Goal: Complete application form

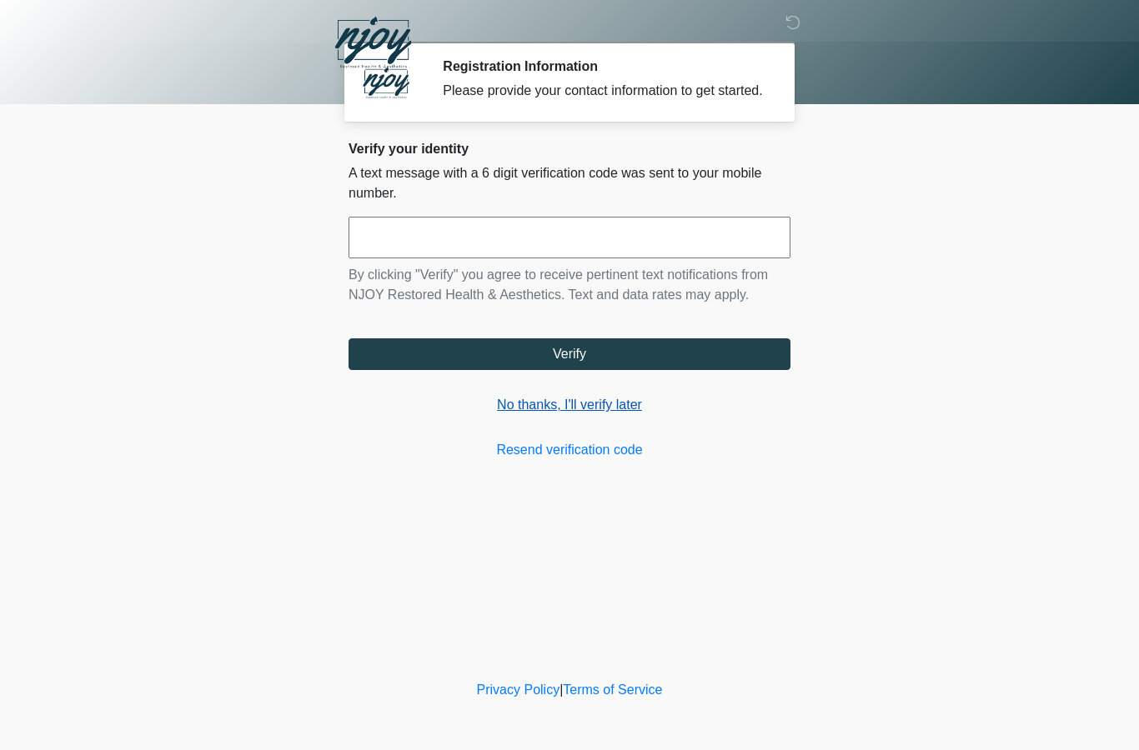
click at [581, 415] on link "No thanks, I'll verify later" at bounding box center [570, 405] width 442 height 20
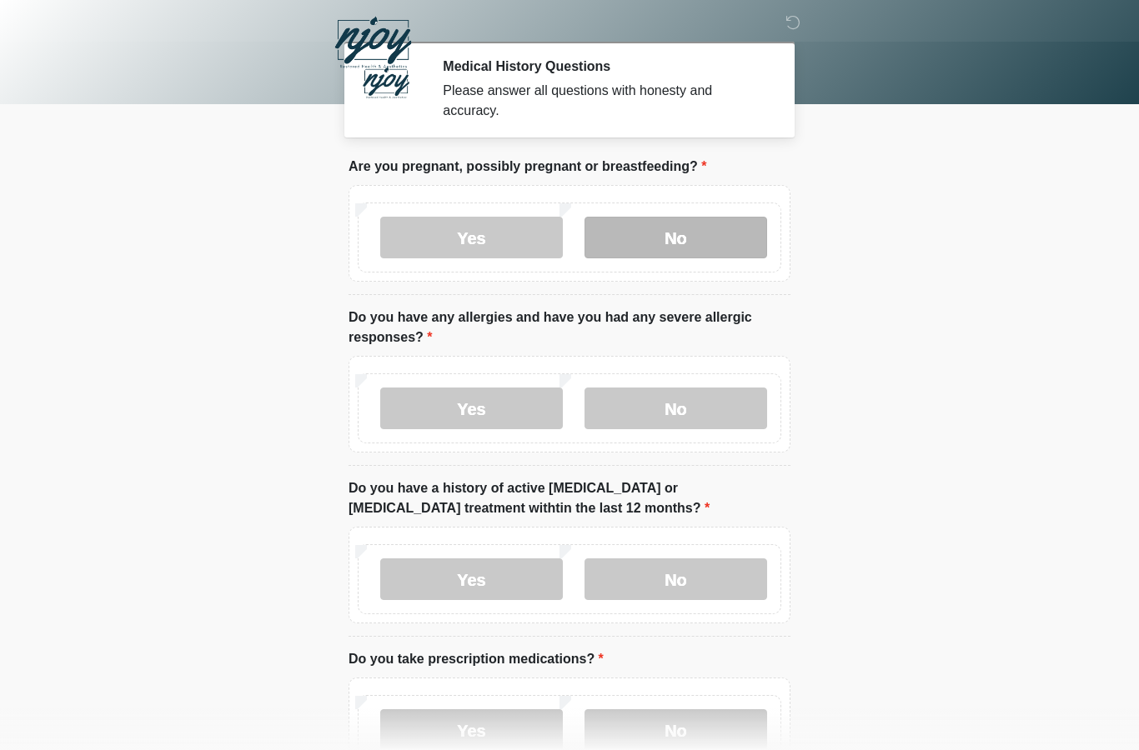
click at [672, 239] on label "No" at bounding box center [675, 238] width 183 height 42
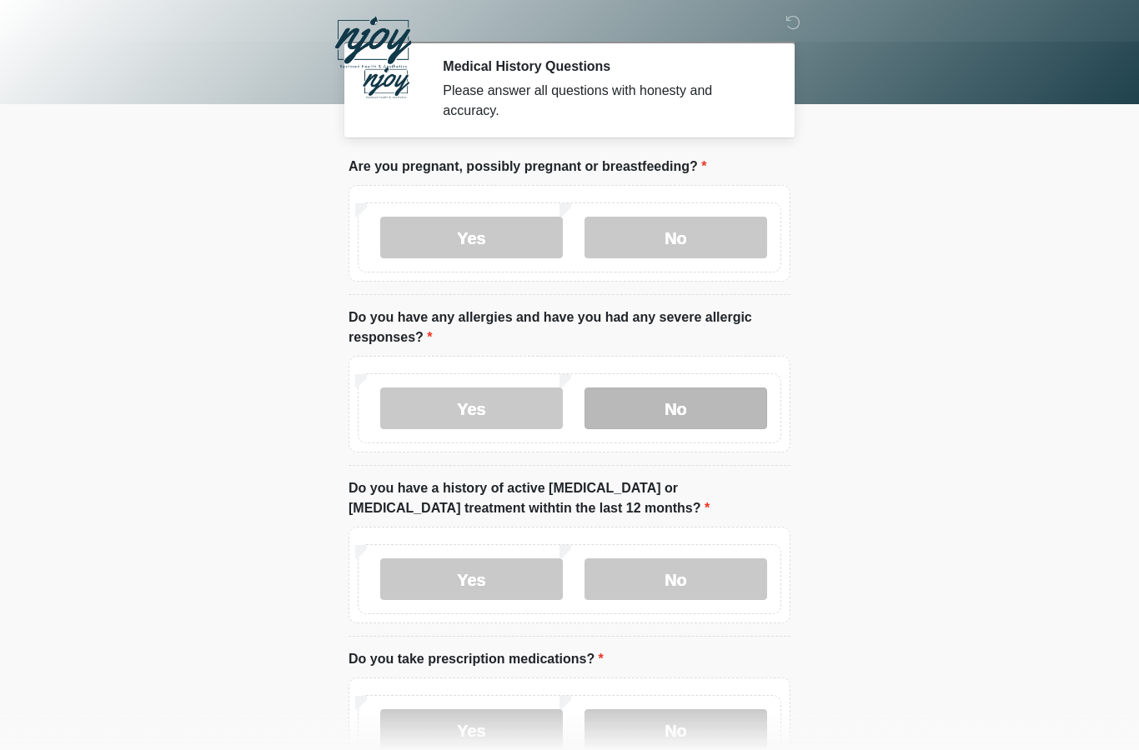
click at [663, 414] on label "No" at bounding box center [675, 409] width 183 height 42
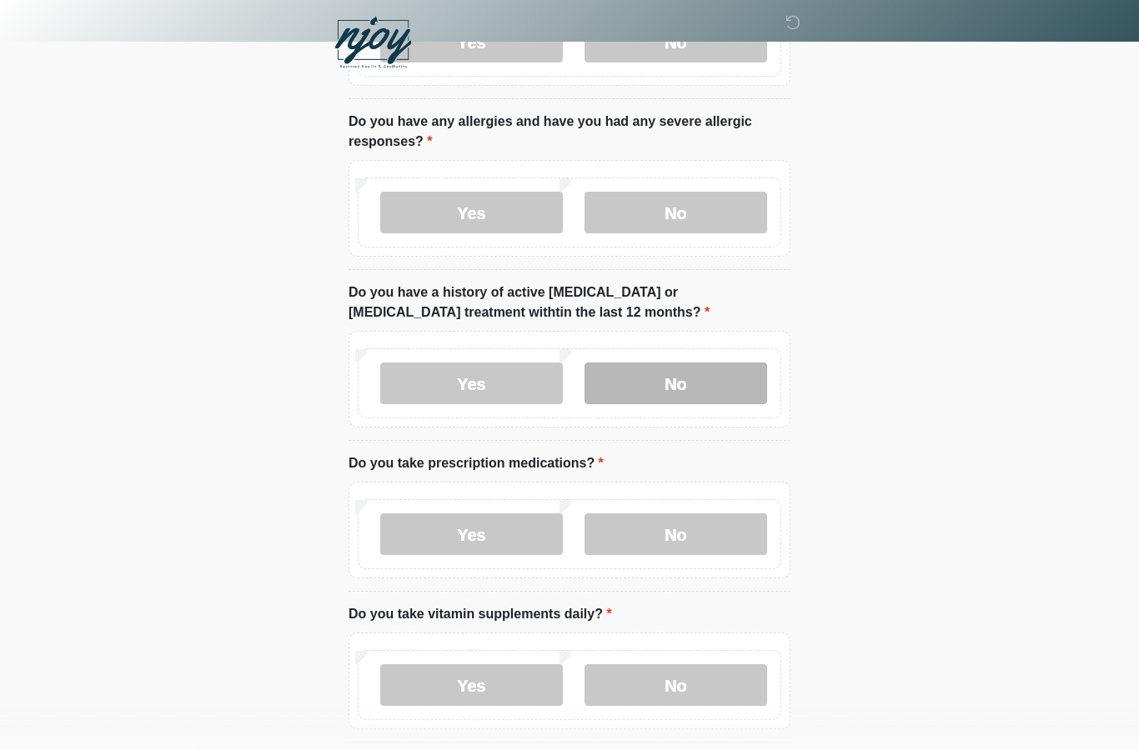
click at [676, 374] on label "No" at bounding box center [675, 384] width 183 height 42
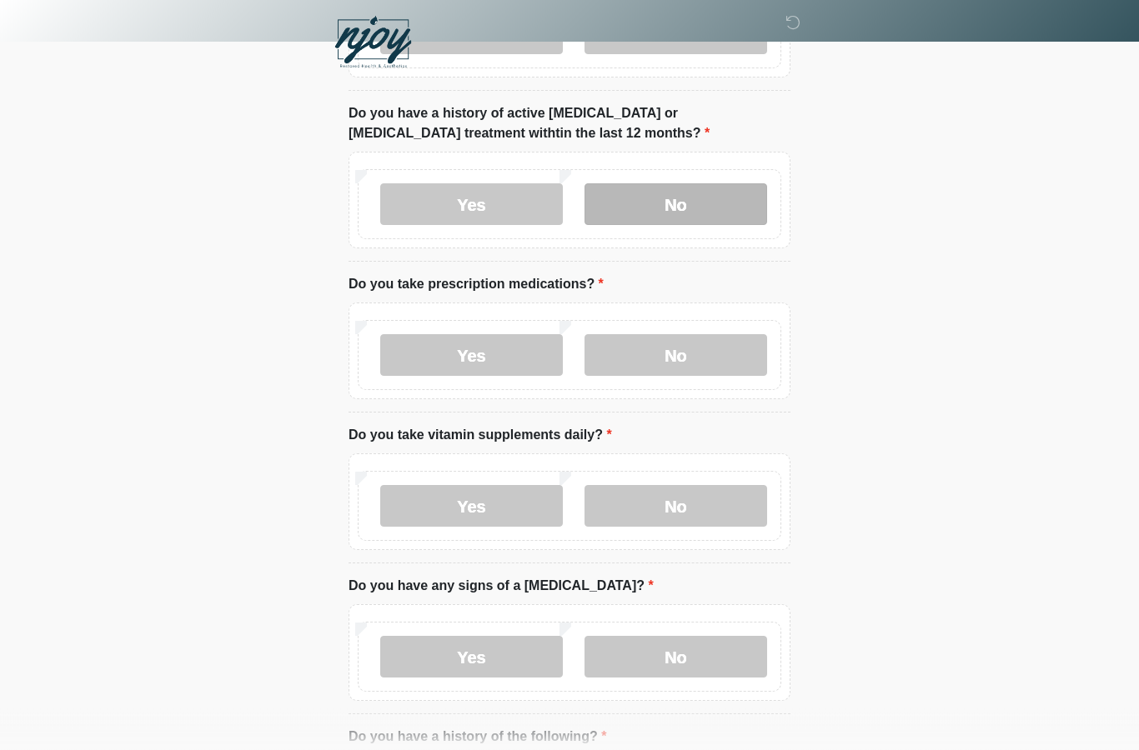
scroll to position [375, 0]
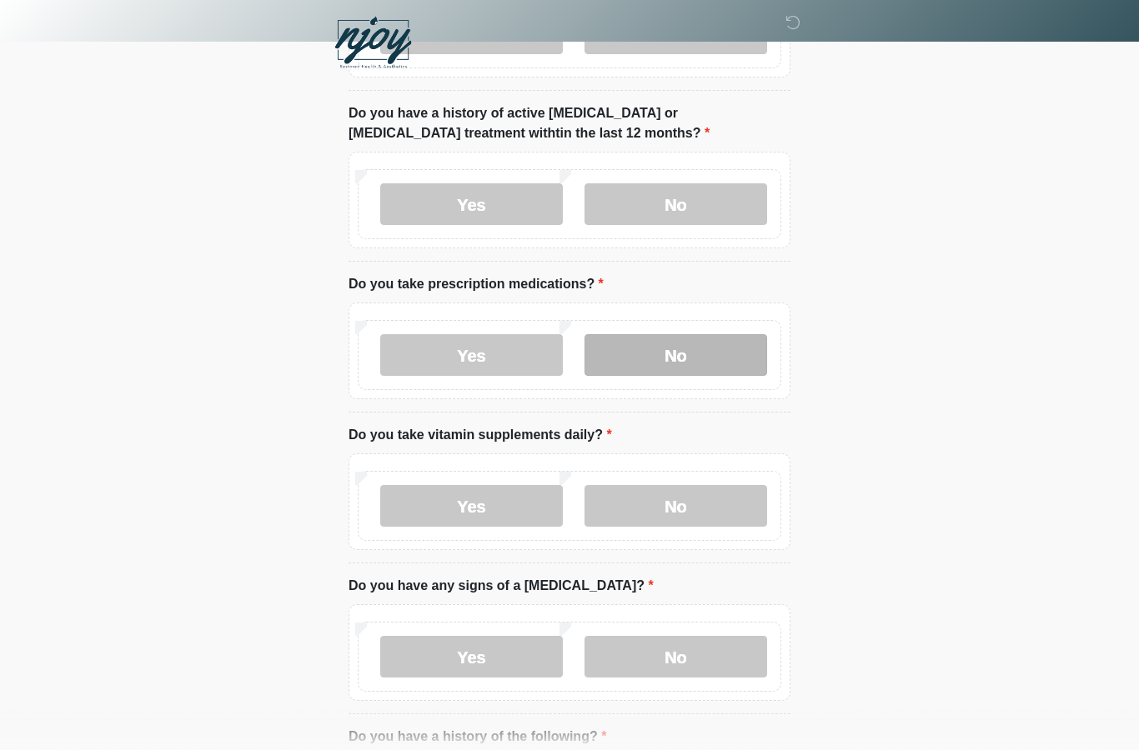
click at [690, 350] on label "No" at bounding box center [675, 355] width 183 height 42
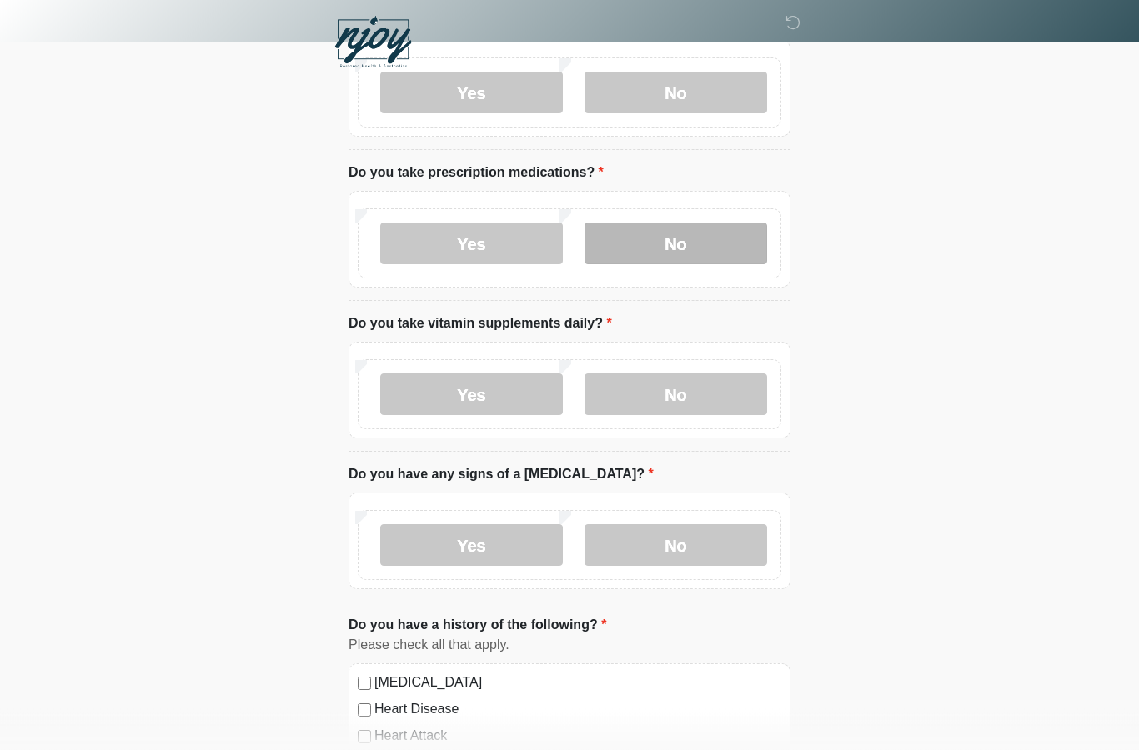
scroll to position [491, 0]
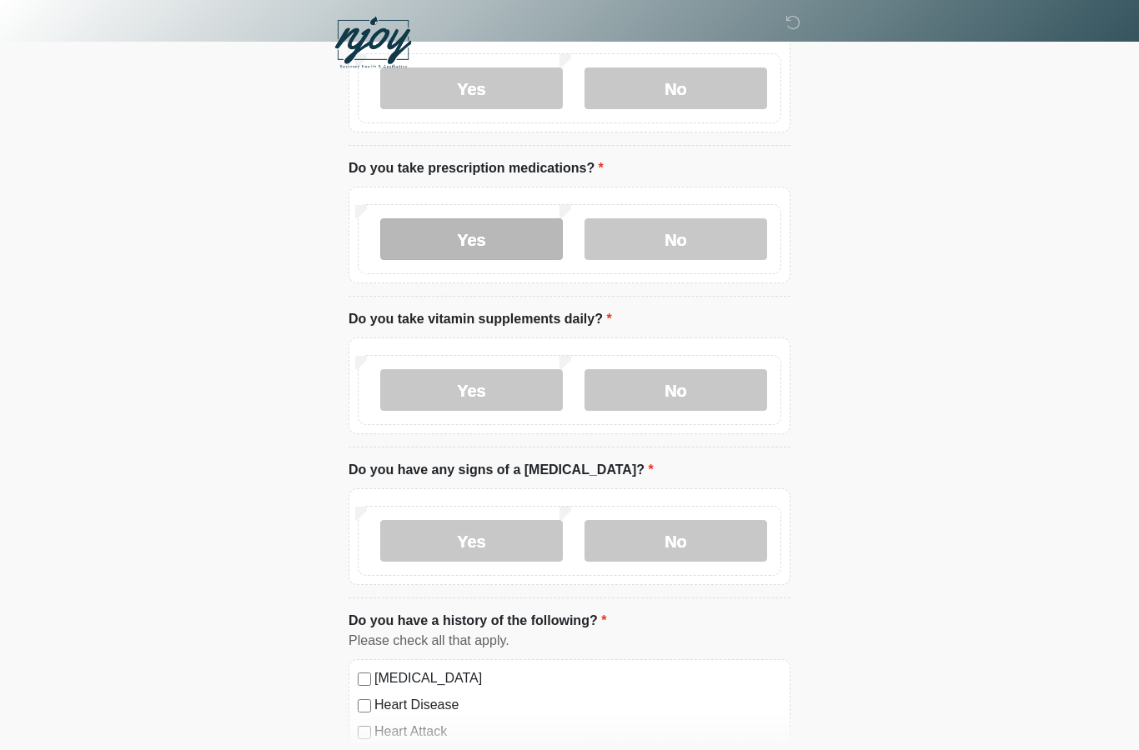
click at [474, 226] on label "Yes" at bounding box center [471, 239] width 183 height 42
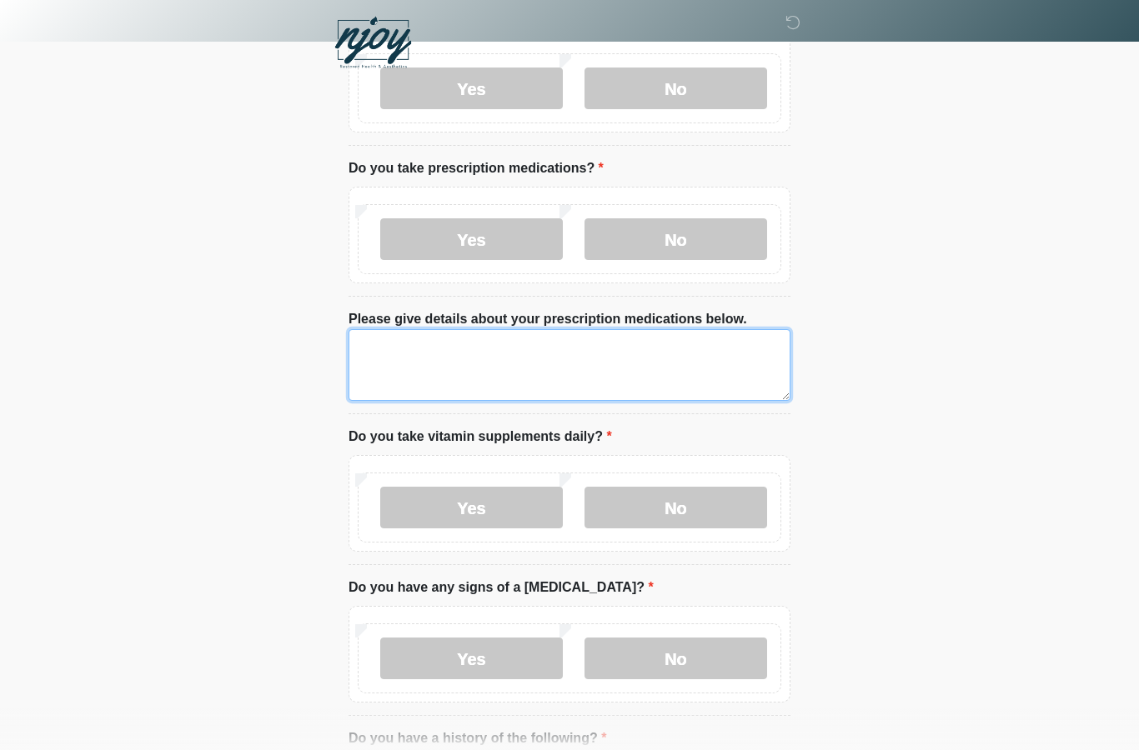
click at [459, 348] on textarea "Please give details about your prescription medications below." at bounding box center [570, 365] width 442 height 72
click at [442, 359] on textarea "**********" at bounding box center [570, 365] width 442 height 72
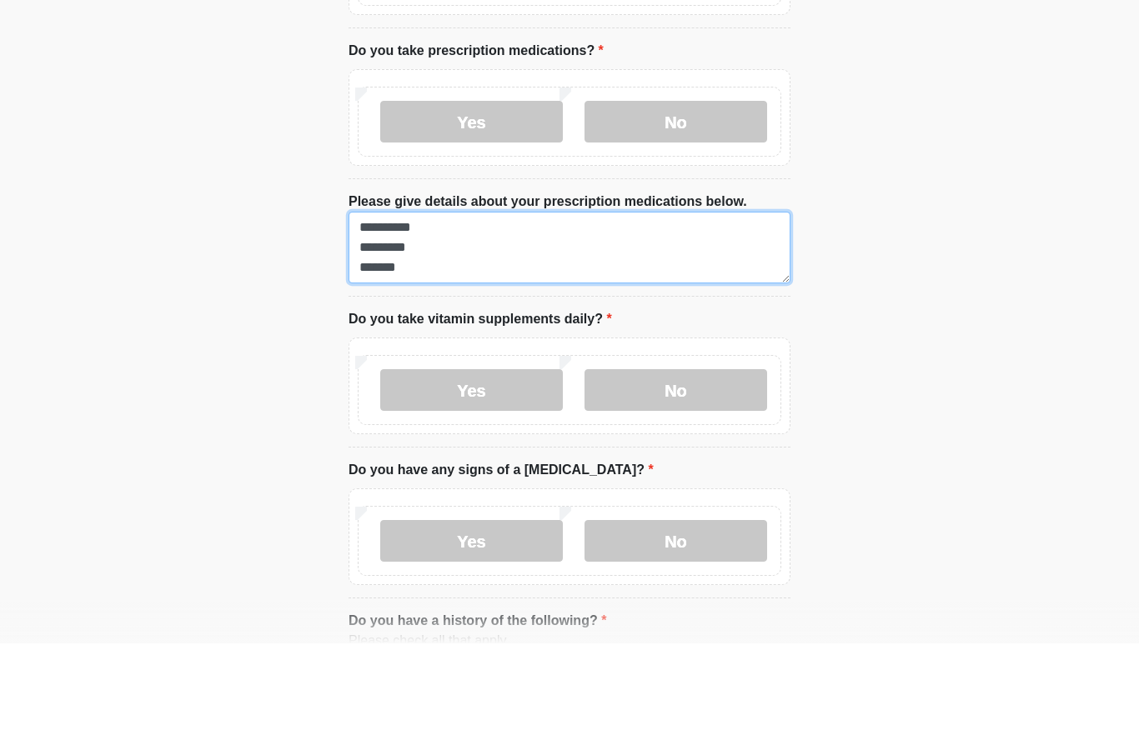
scroll to position [510, 0]
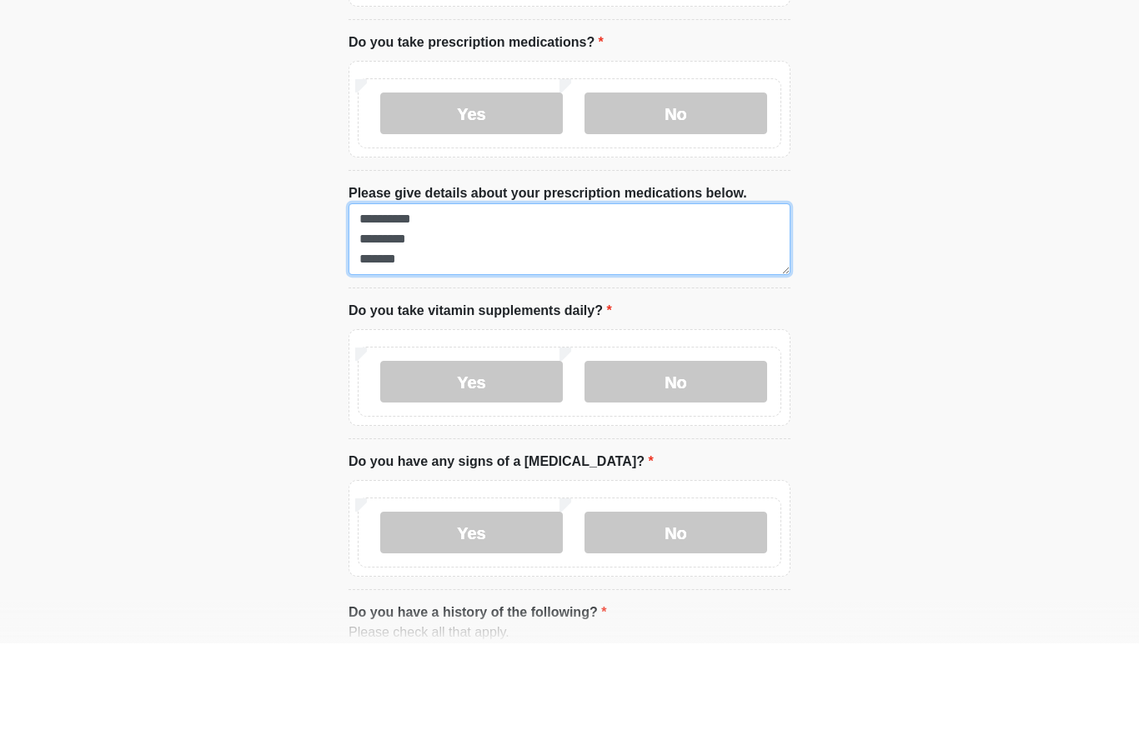
click at [462, 310] on textarea "**********" at bounding box center [570, 346] width 442 height 72
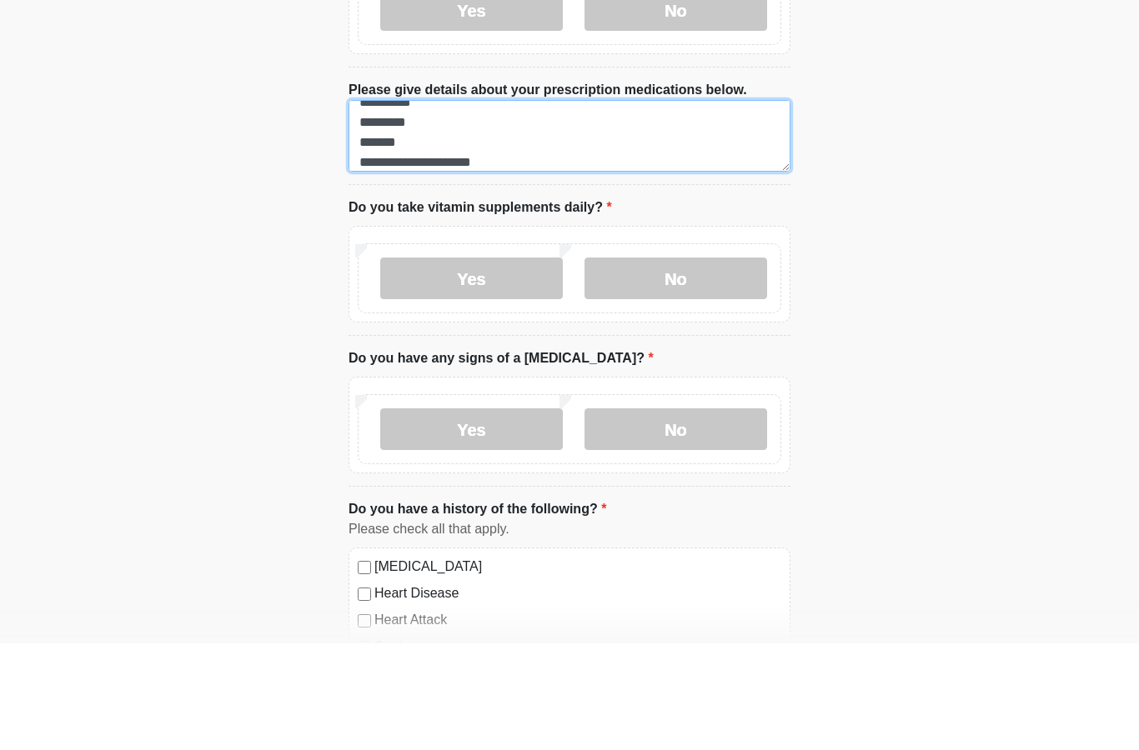
scroll to position [619, 0]
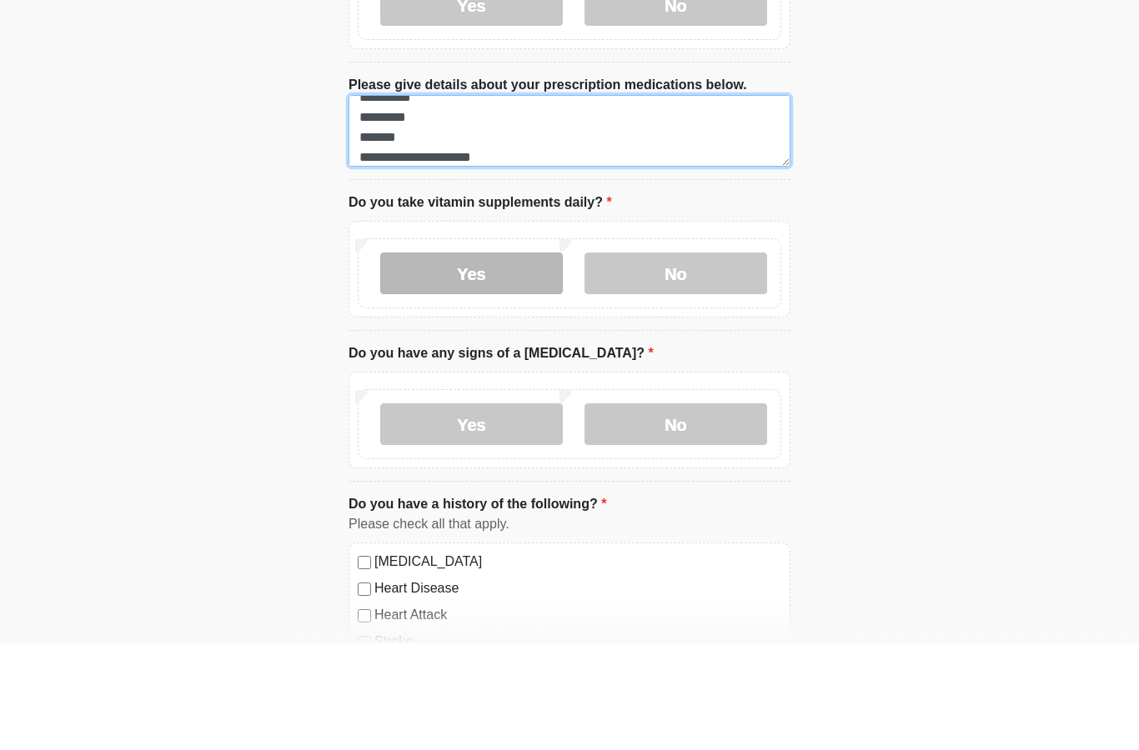
type textarea "**********"
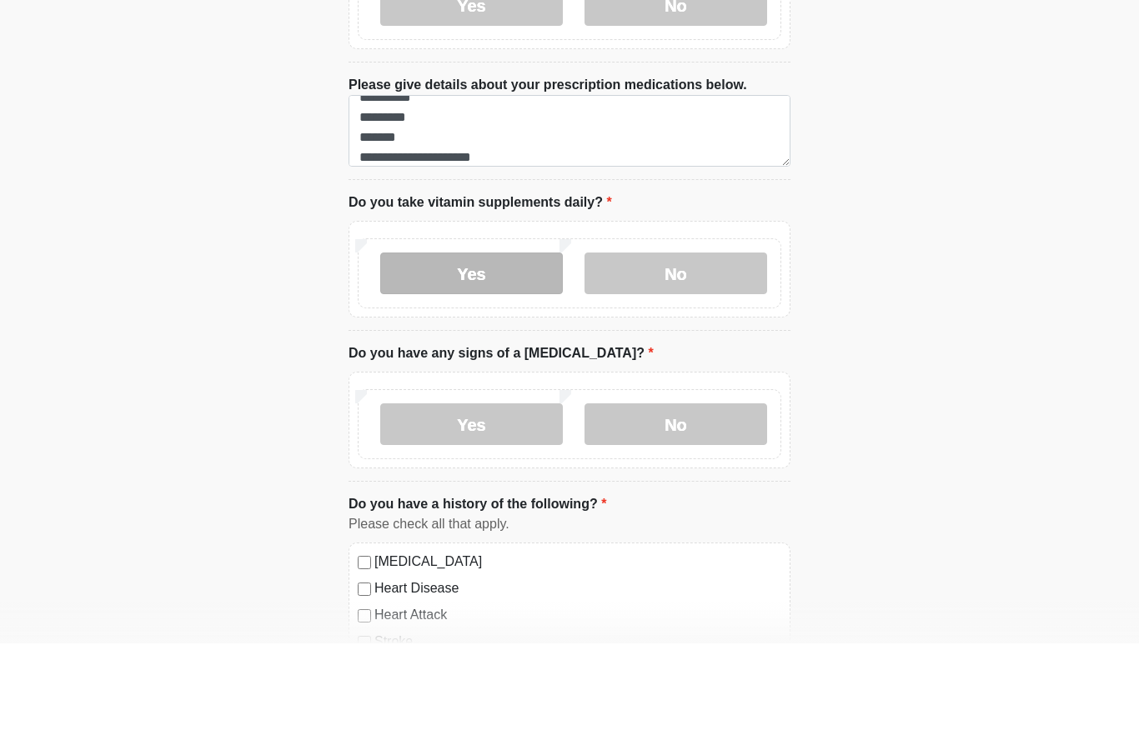
click at [473, 359] on label "Yes" at bounding box center [471, 380] width 183 height 42
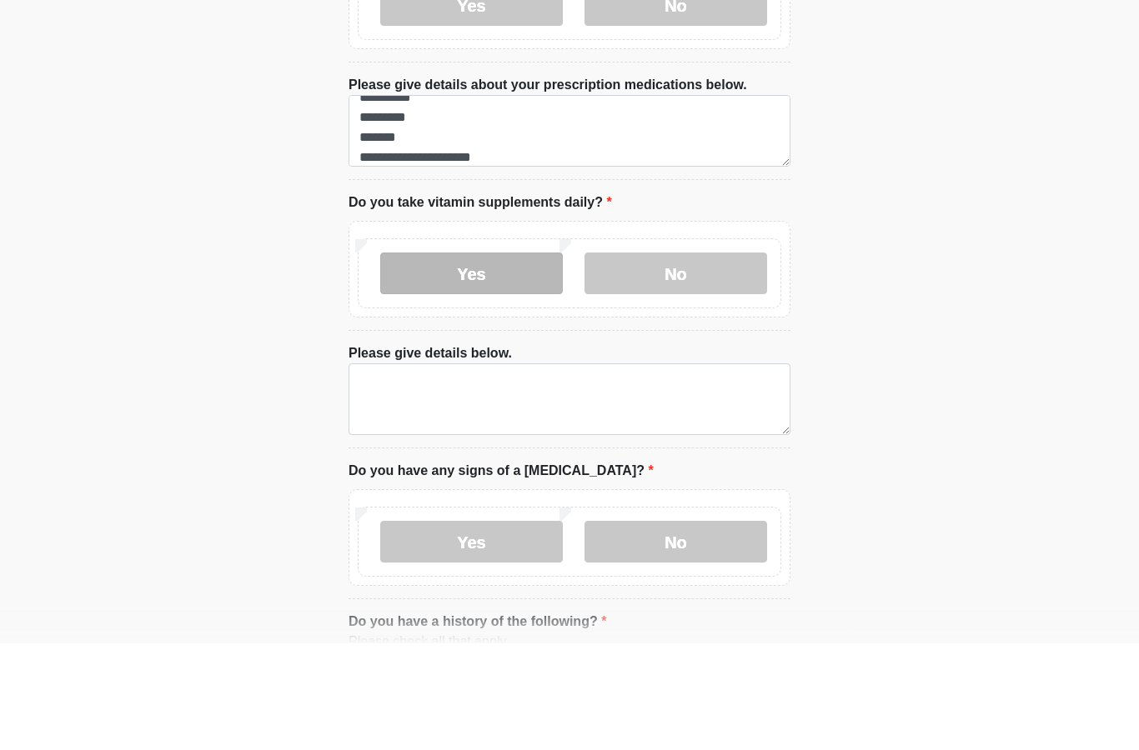
scroll to position [725, 0]
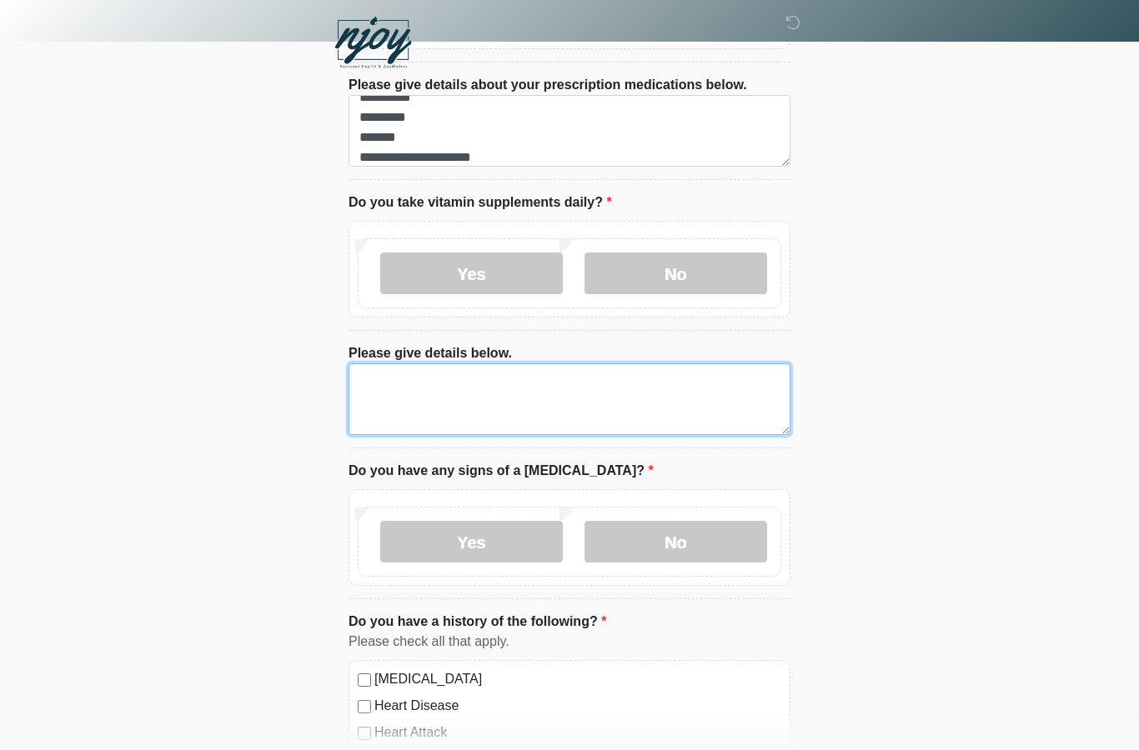
click at [502, 377] on textarea "Please give details below." at bounding box center [570, 400] width 442 height 72
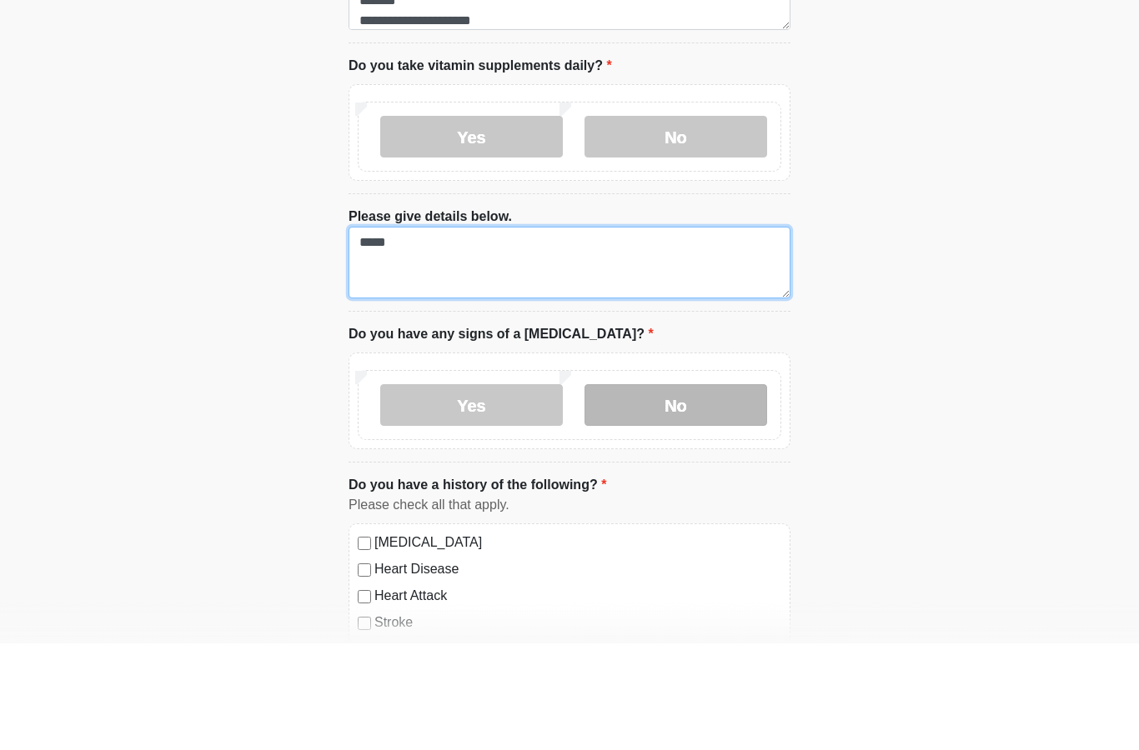
type textarea "*****"
click at [706, 491] on label "No" at bounding box center [675, 512] width 183 height 42
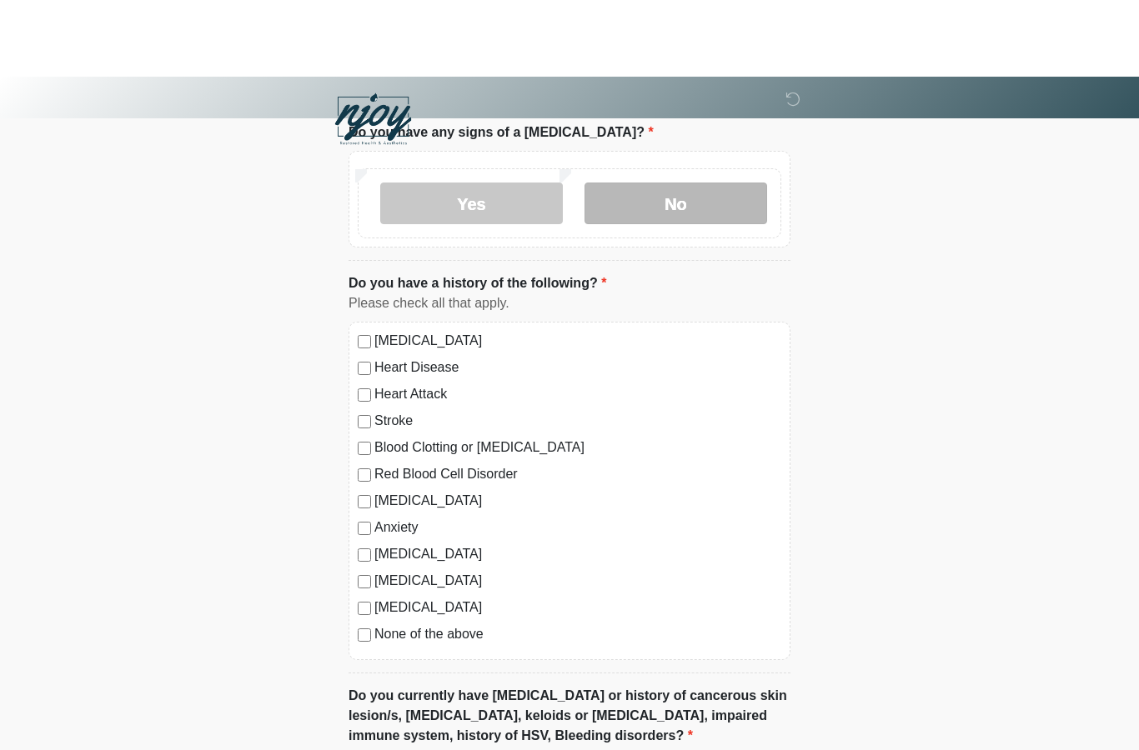
scroll to position [1141, 0]
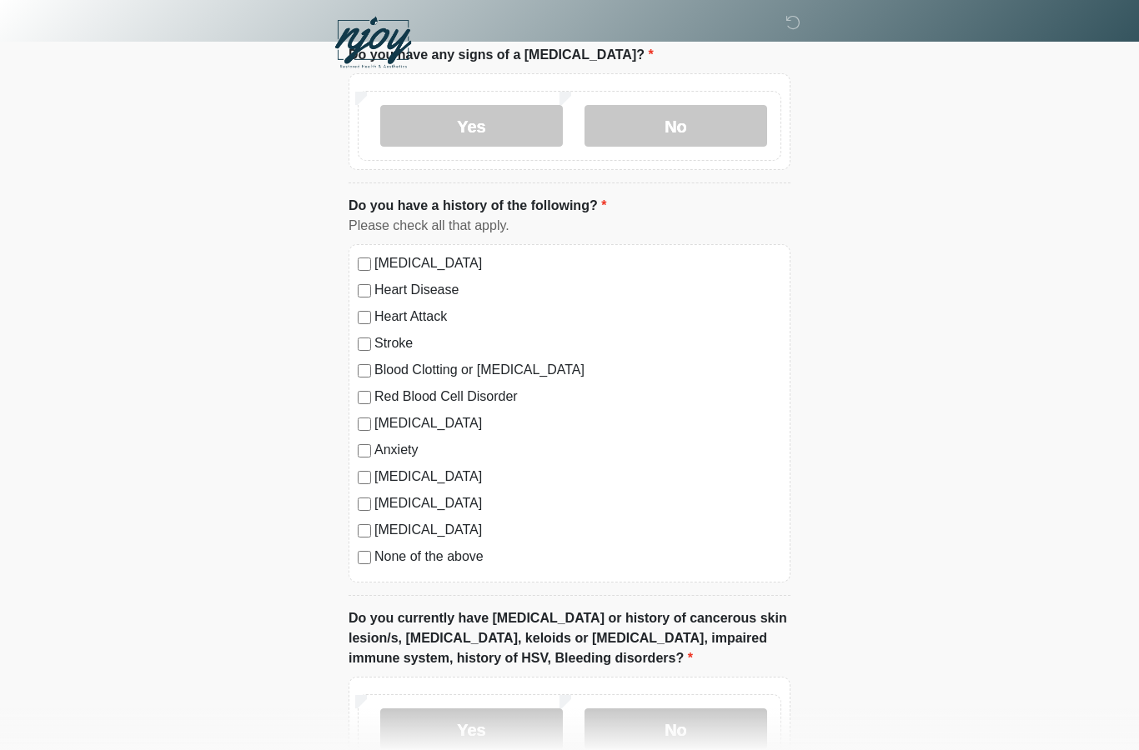
click at [484, 255] on label "High Blood Pressure" at bounding box center [577, 263] width 407 height 20
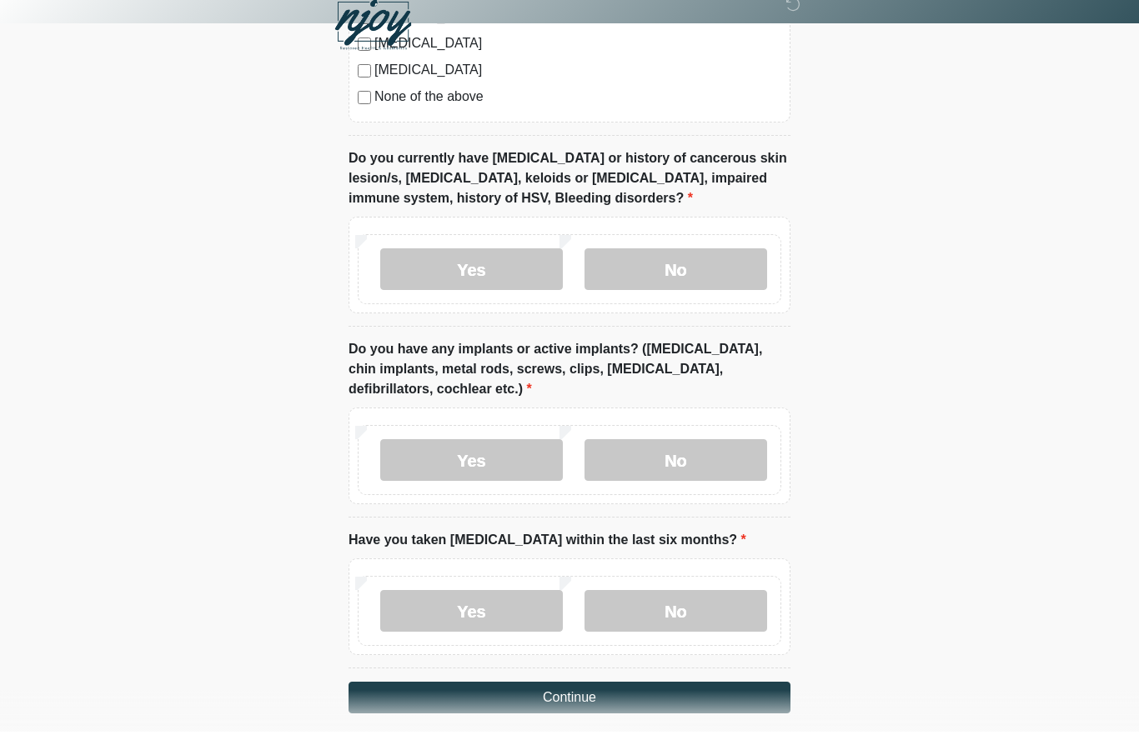
scroll to position [1650, 0]
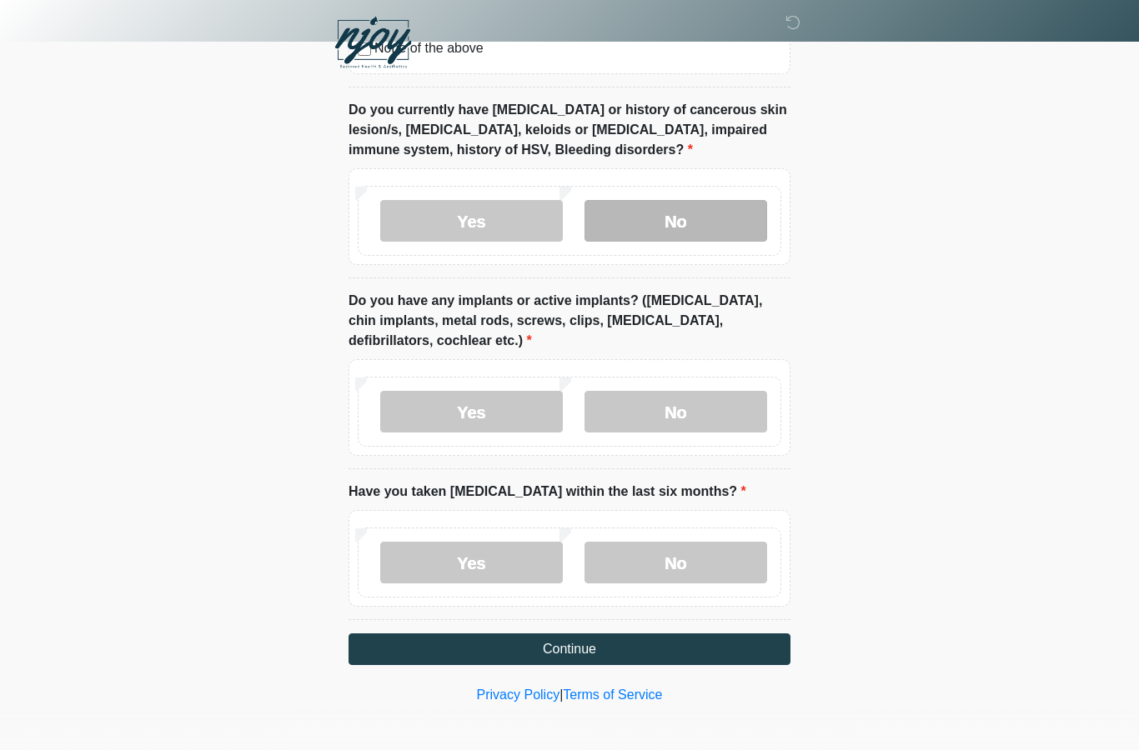
click at [675, 209] on label "No" at bounding box center [675, 221] width 183 height 42
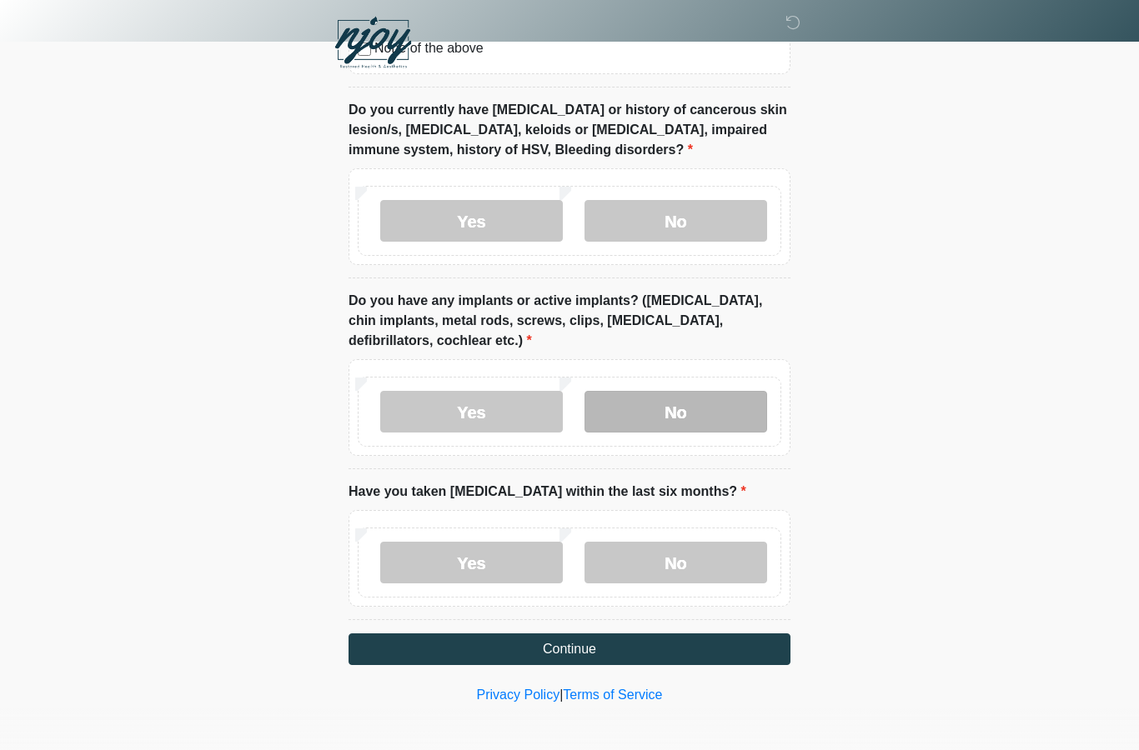
click at [653, 414] on label "No" at bounding box center [675, 412] width 183 height 42
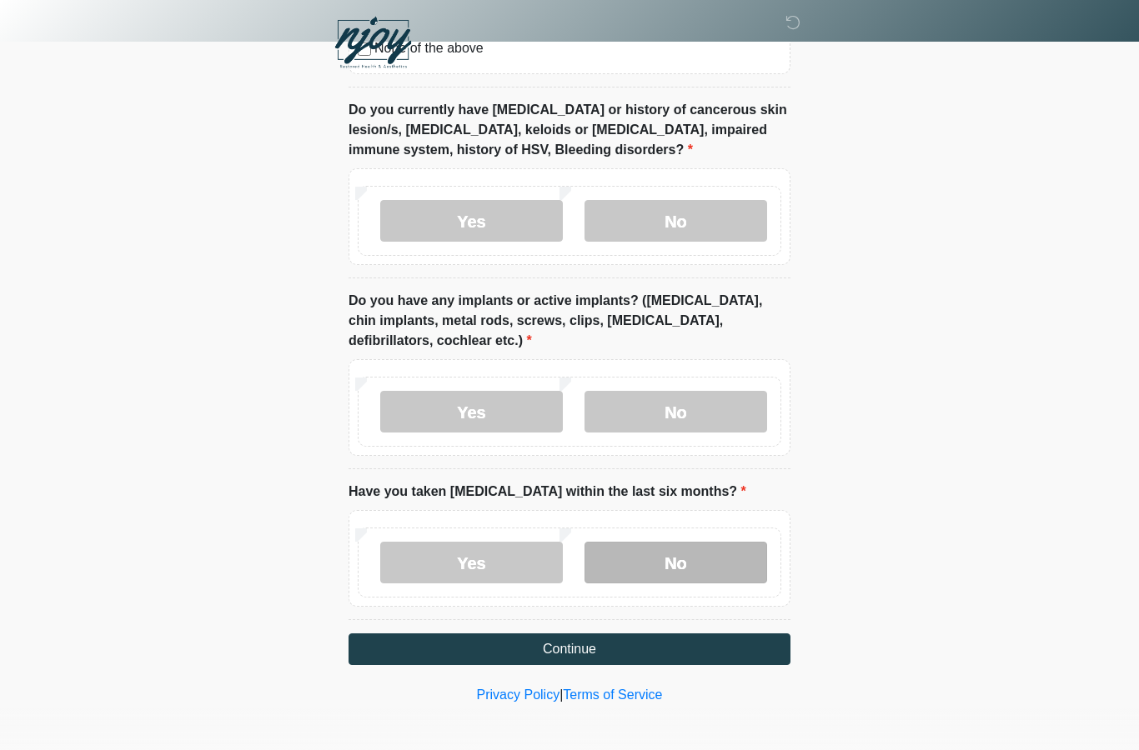
click at [675, 564] on label "No" at bounding box center [675, 563] width 183 height 42
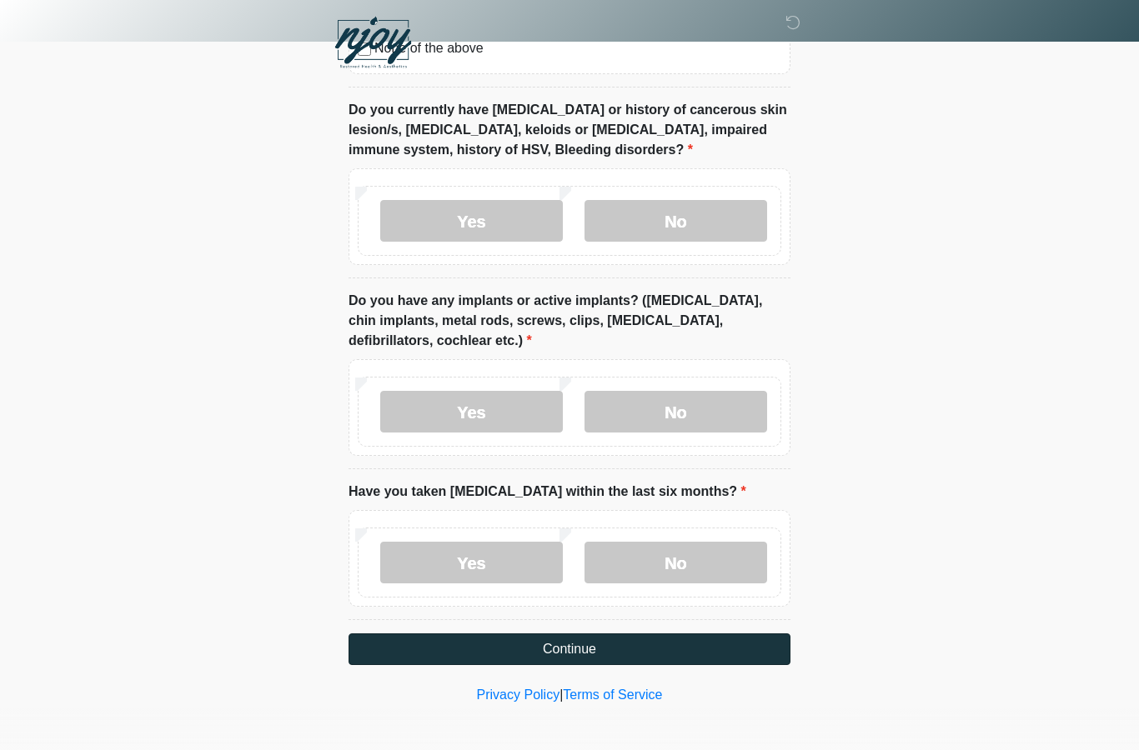
click at [587, 647] on button "Continue" at bounding box center [570, 650] width 442 height 32
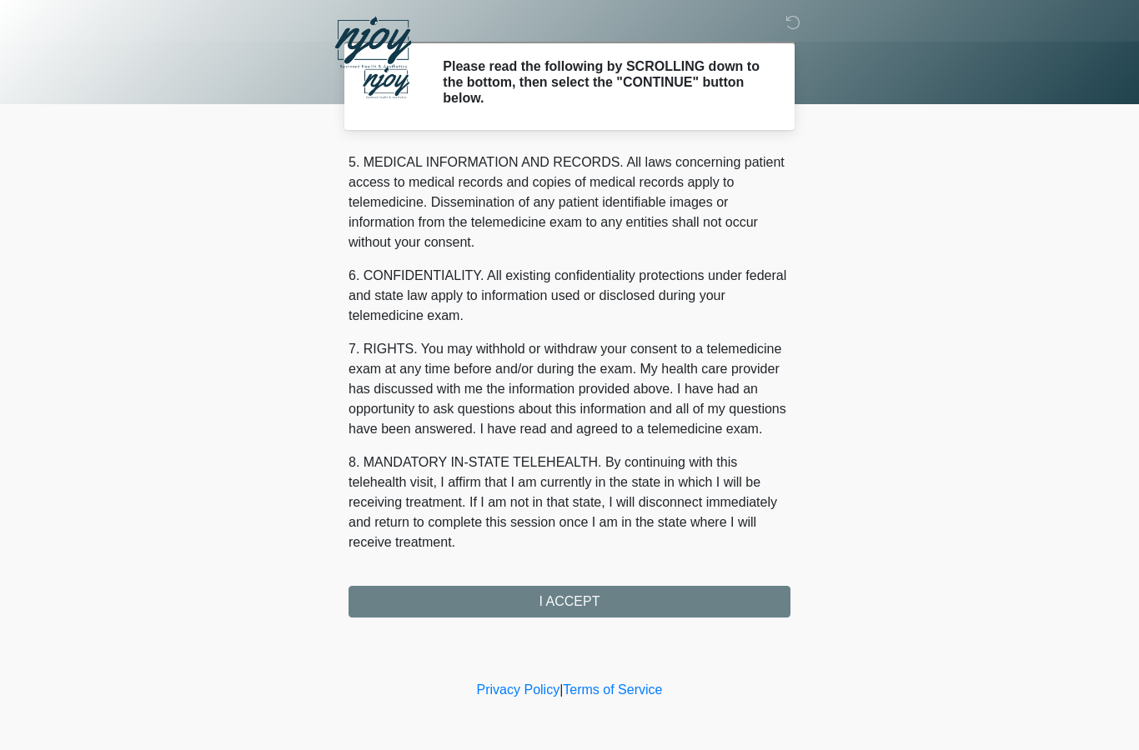
scroll to position [570, 0]
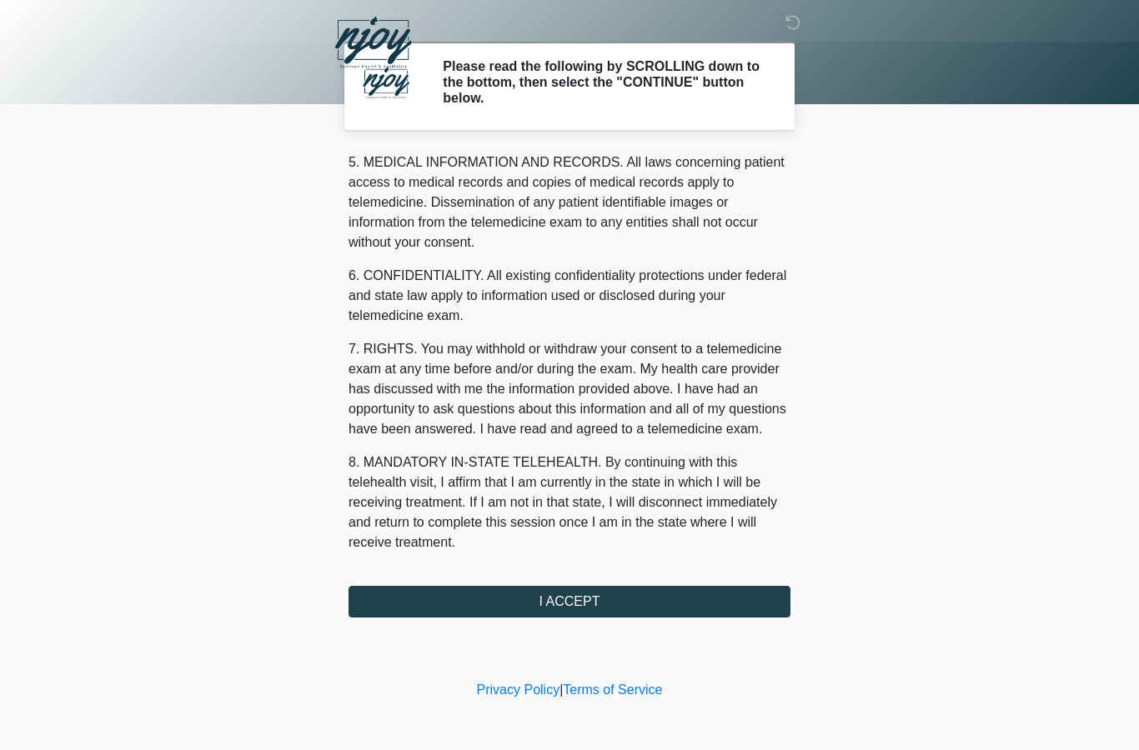
click at [571, 598] on button "I ACCEPT" at bounding box center [570, 602] width 442 height 32
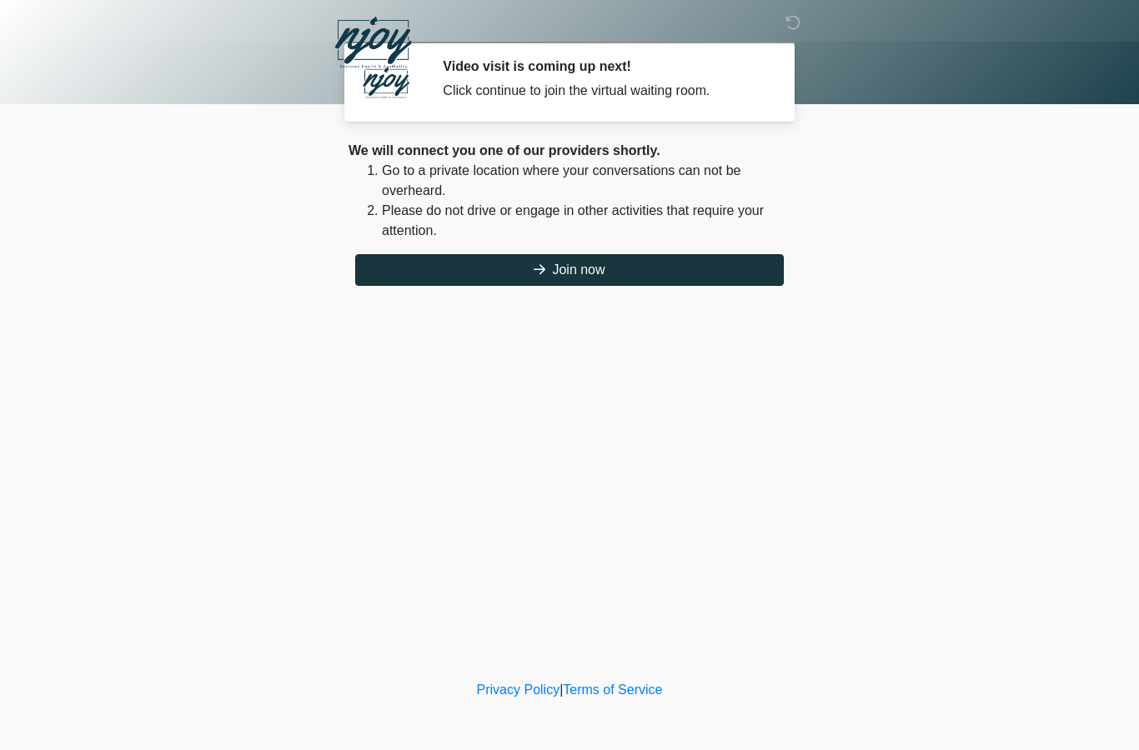
click at [587, 268] on button "Join now" at bounding box center [569, 270] width 429 height 32
